Goal: Task Accomplishment & Management: Manage account settings

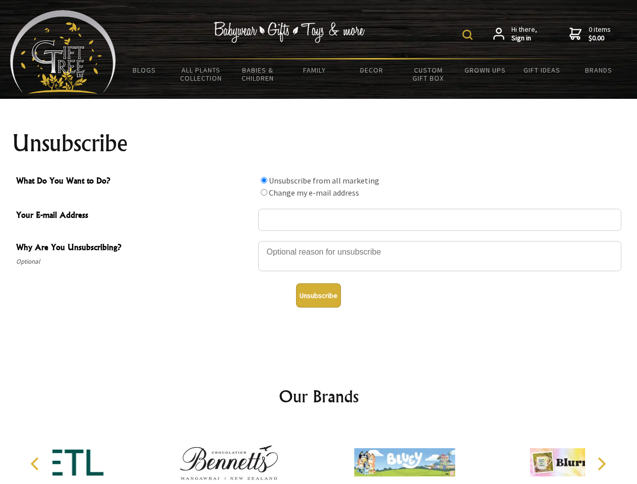
click at [469, 35] on img at bounding box center [467, 35] width 10 height 10
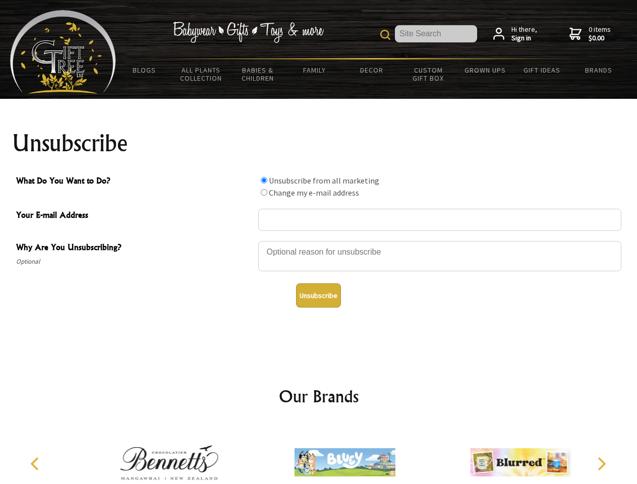
click at [319, 241] on div at bounding box center [439, 257] width 363 height 35
click at [264, 180] on input "What Do You Want to Do?" at bounding box center [264, 180] width 7 height 7
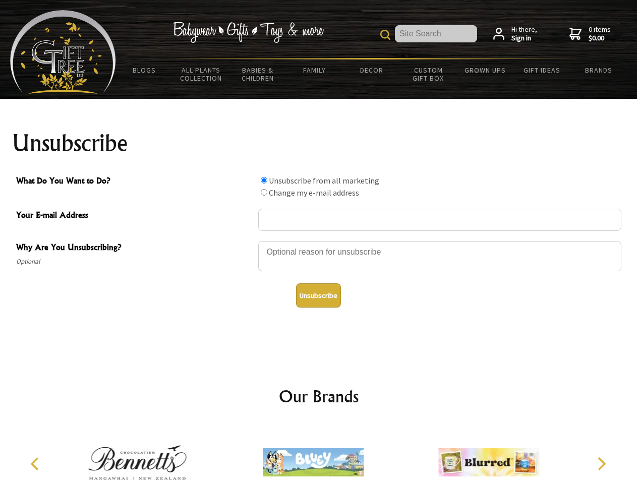
click at [264, 192] on input "What Do You Want to Do?" at bounding box center [264, 192] width 7 height 7
radio input "true"
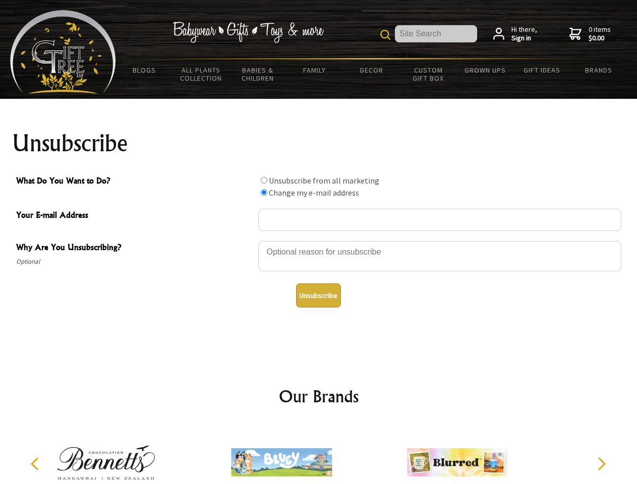
click at [318, 296] on button "Unsubscribe" at bounding box center [318, 295] width 45 height 24
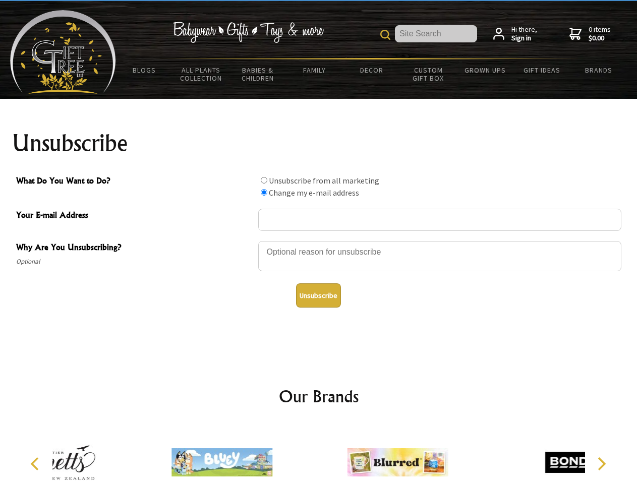
click at [319, 454] on div at bounding box center [397, 464] width 175 height 79
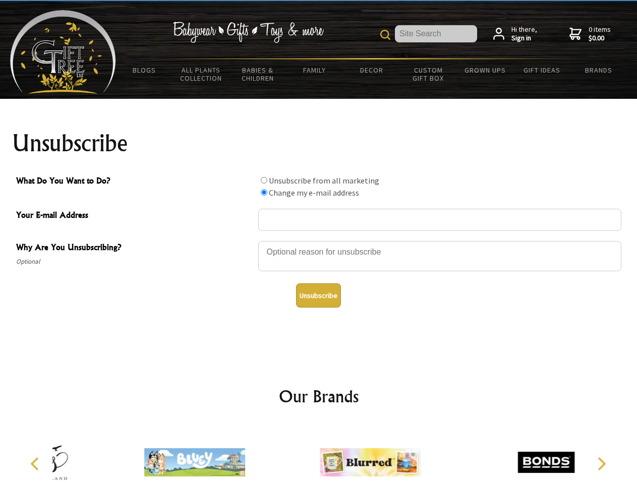
click at [36, 464] on icon "Previous" at bounding box center [35, 463] width 13 height 13
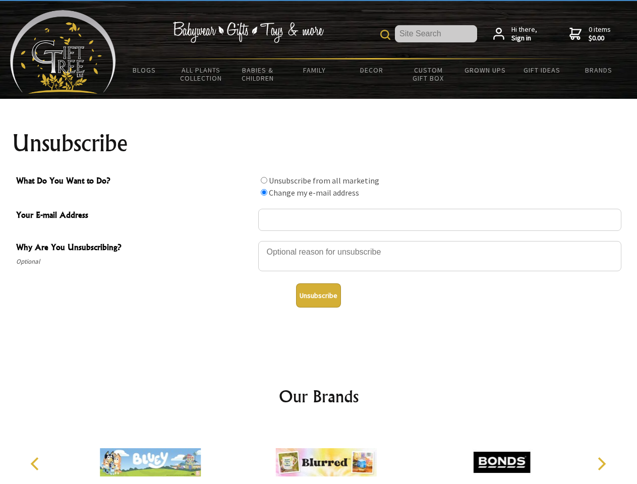
click at [601, 464] on icon "Next" at bounding box center [600, 463] width 13 height 13
